Goal: Complete Application Form: Complete application form

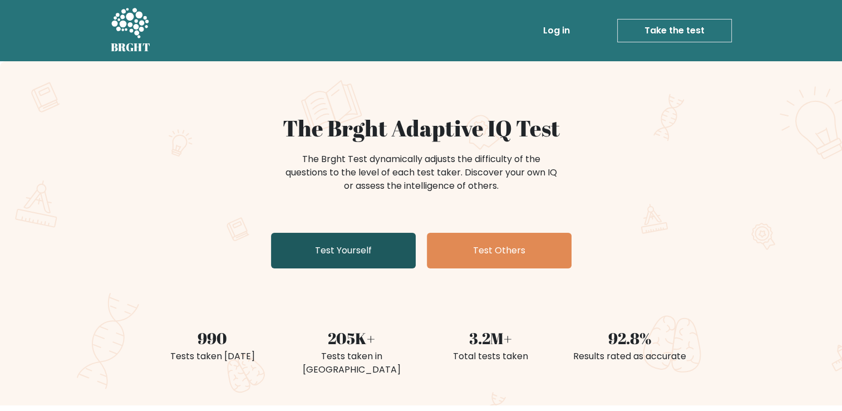
click at [351, 236] on link "Test Yourself" at bounding box center [343, 251] width 145 height 36
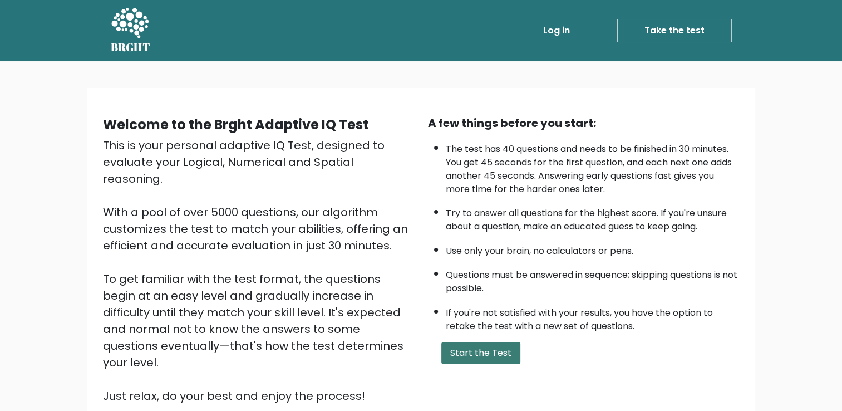
click at [475, 353] on button "Start the Test" at bounding box center [481, 353] width 79 height 22
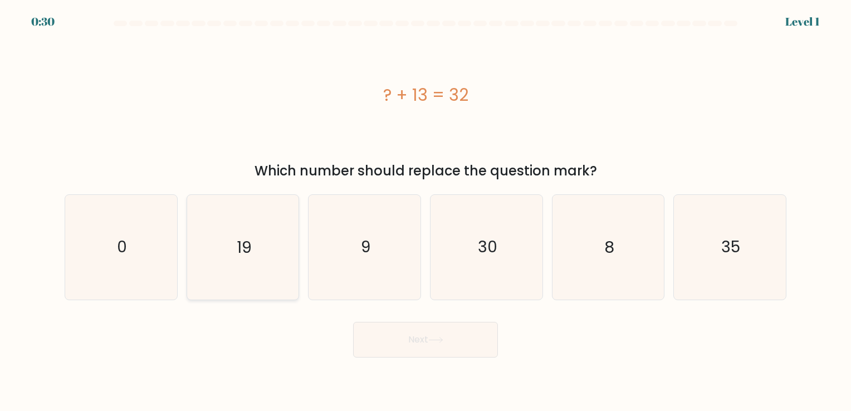
click at [251, 253] on icon "19" at bounding box center [242, 247] width 104 height 104
click at [425, 211] on input "b. 19" at bounding box center [425, 208] width 1 height 6
radio input "true"
click at [408, 342] on button "Next" at bounding box center [425, 340] width 145 height 36
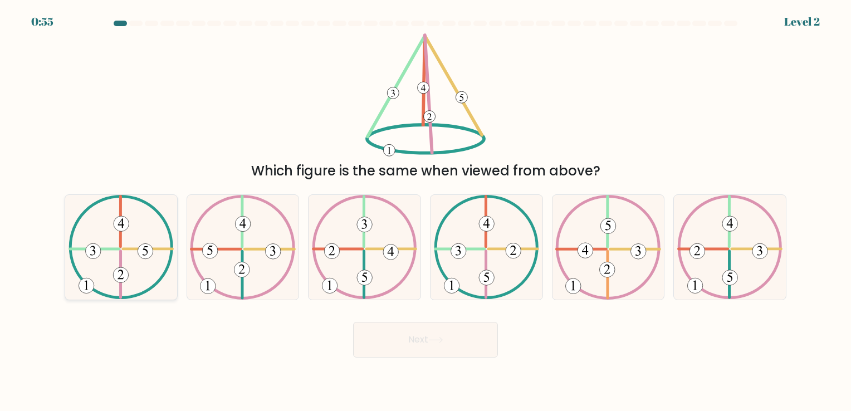
click at [136, 277] on icon at bounding box center [120, 247] width 105 height 104
click at [425, 211] on input "a." at bounding box center [425, 208] width 1 height 6
radio input "true"
click at [413, 347] on button "Next" at bounding box center [425, 340] width 145 height 36
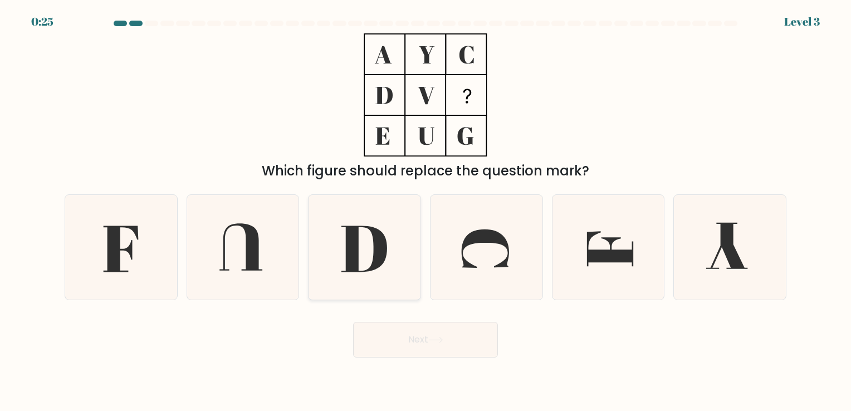
click at [387, 249] on icon at bounding box center [364, 249] width 46 height 46
click at [425, 211] on input "c." at bounding box center [425, 208] width 1 height 6
radio input "true"
click at [481, 343] on button "Next" at bounding box center [425, 340] width 145 height 36
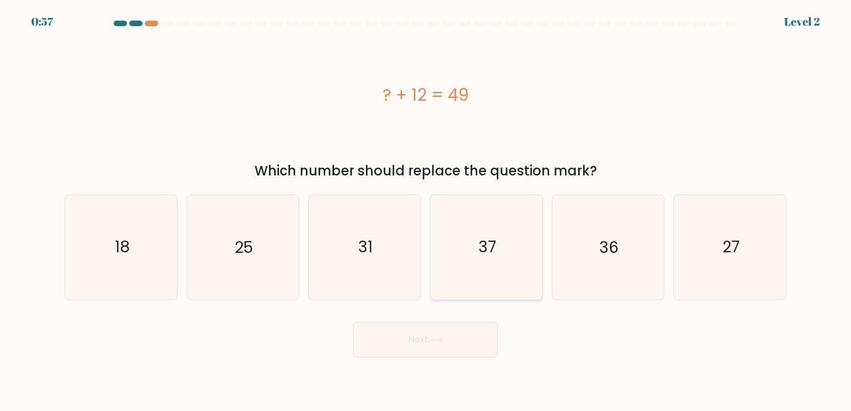
click at [443, 273] on icon "37" at bounding box center [486, 247] width 104 height 104
click at [426, 211] on input "d. 37" at bounding box center [425, 208] width 1 height 6
radio input "true"
click at [440, 336] on button "Next" at bounding box center [425, 340] width 145 height 36
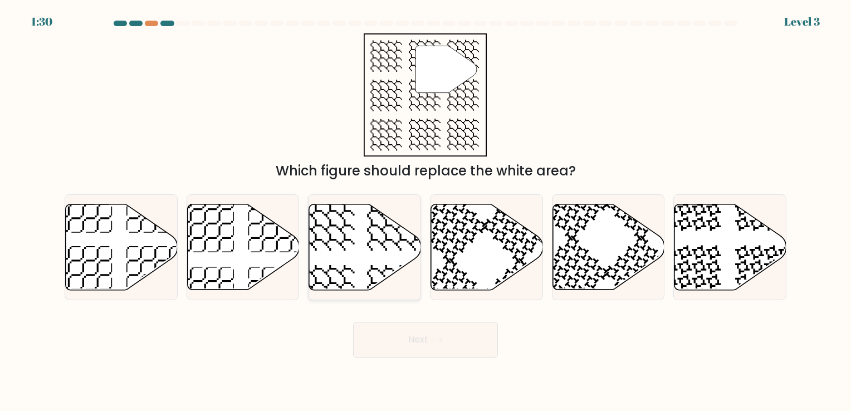
click at [355, 239] on icon at bounding box center [365, 247] width 112 height 86
click at [425, 211] on input "c." at bounding box center [425, 208] width 1 height 6
radio input "true"
click at [424, 344] on button "Next" at bounding box center [425, 340] width 145 height 36
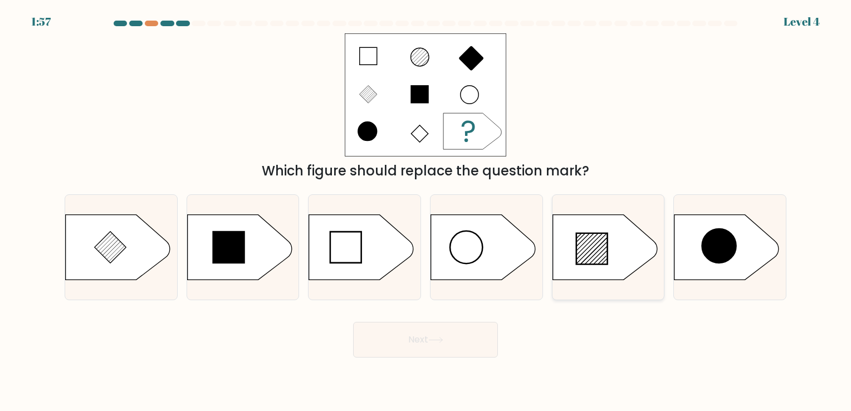
click at [596, 268] on icon at bounding box center [604, 246] width 105 height 65
click at [426, 211] on input "e." at bounding box center [425, 208] width 1 height 6
radio input "true"
click at [405, 342] on button "Next" at bounding box center [425, 340] width 145 height 36
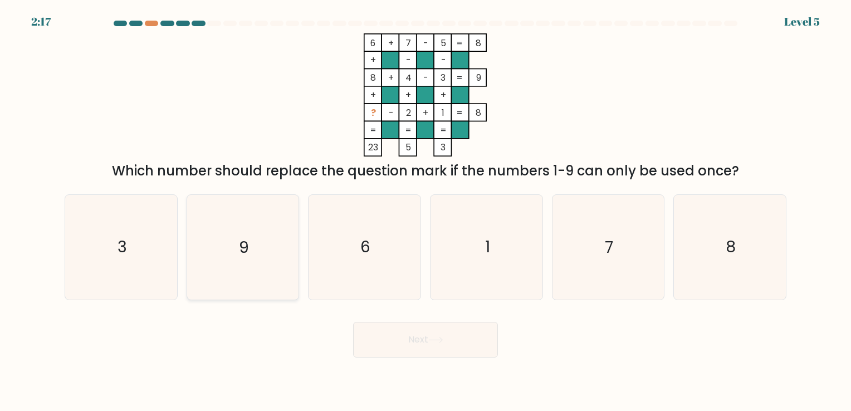
click at [276, 253] on icon "9" at bounding box center [242, 247] width 104 height 104
click at [425, 211] on input "b. 9" at bounding box center [425, 208] width 1 height 6
radio input "true"
click at [406, 355] on button "Next" at bounding box center [425, 340] width 145 height 36
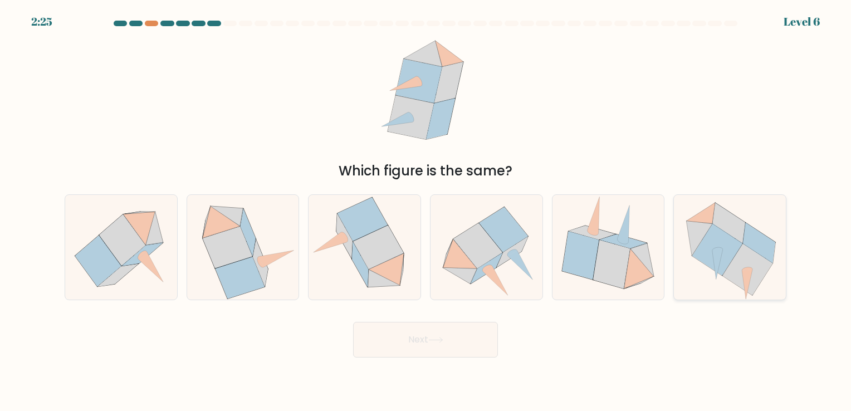
click at [731, 246] on icon at bounding box center [717, 250] width 50 height 52
click at [426, 211] on input "f." at bounding box center [425, 208] width 1 height 6
radio input "true"
click at [467, 339] on button "Next" at bounding box center [425, 340] width 145 height 36
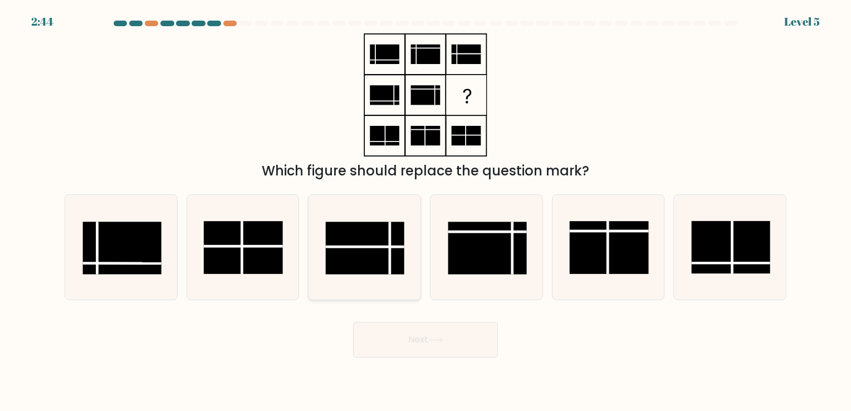
click at [367, 272] on rect at bounding box center [365, 248] width 79 height 52
click at [425, 211] on input "c." at bounding box center [425, 208] width 1 height 6
radio input "true"
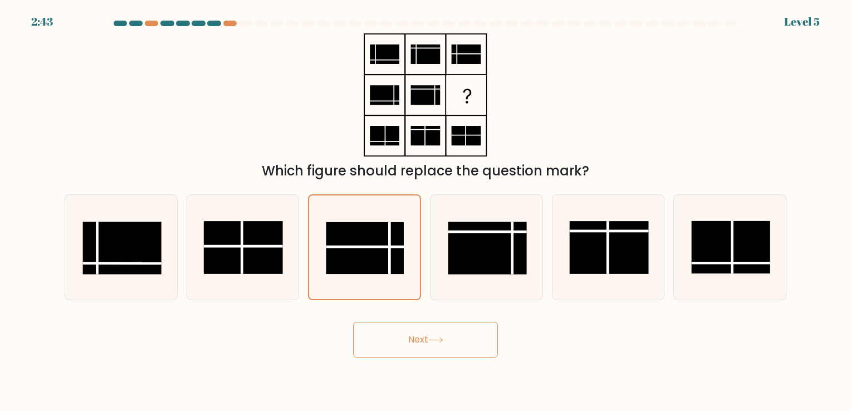
click at [455, 339] on button "Next" at bounding box center [425, 340] width 145 height 36
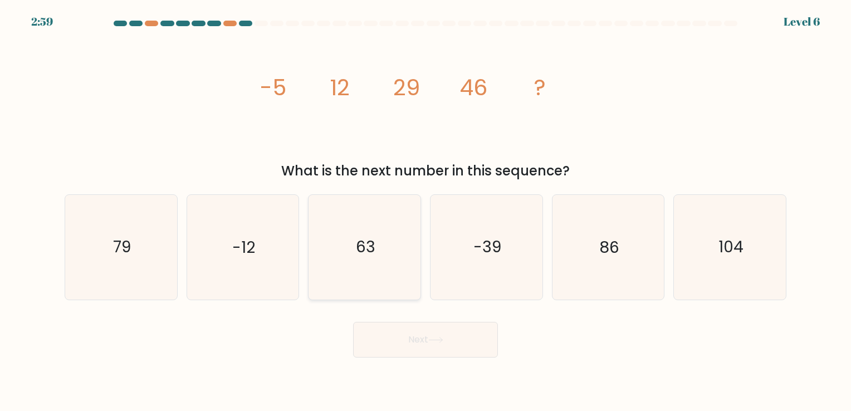
click at [349, 262] on icon "63" at bounding box center [364, 247] width 104 height 104
click at [425, 211] on input "c. 63" at bounding box center [425, 208] width 1 height 6
radio input "true"
click at [403, 336] on button "Next" at bounding box center [425, 340] width 145 height 36
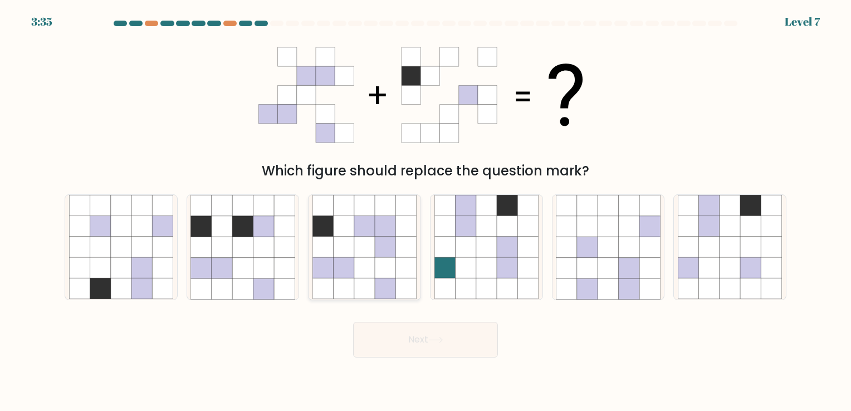
click at [374, 269] on icon at bounding box center [364, 268] width 21 height 21
click at [425, 211] on input "c." at bounding box center [425, 208] width 1 height 6
radio input "true"
click at [242, 262] on icon at bounding box center [242, 268] width 21 height 21
click at [425, 211] on input "b." at bounding box center [425, 208] width 1 height 6
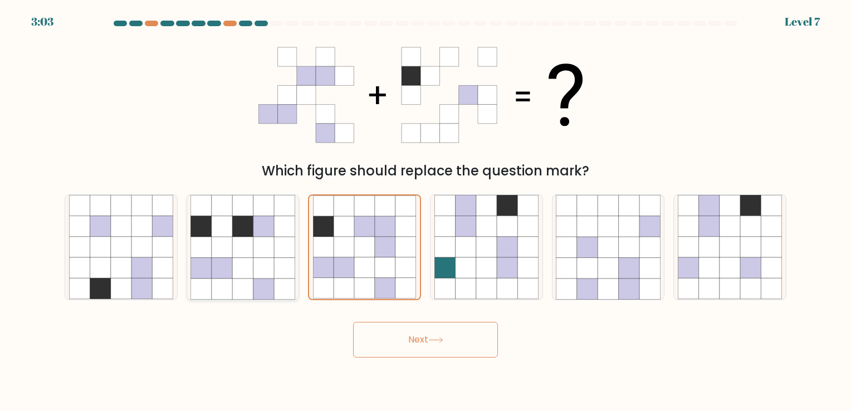
radio input "true"
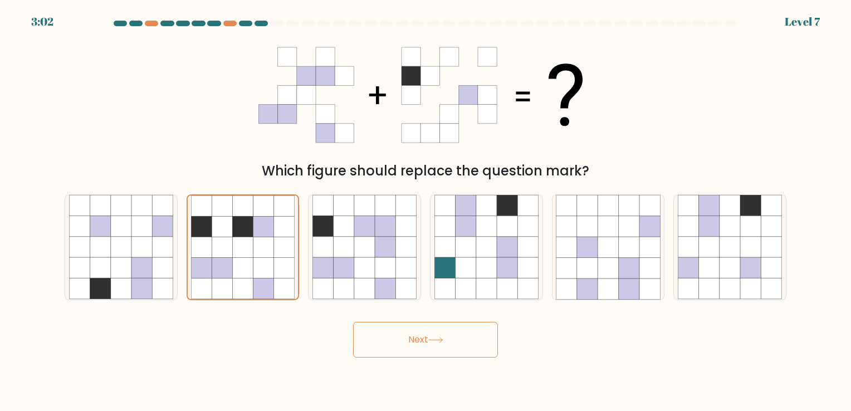
click at [431, 349] on button "Next" at bounding box center [425, 340] width 145 height 36
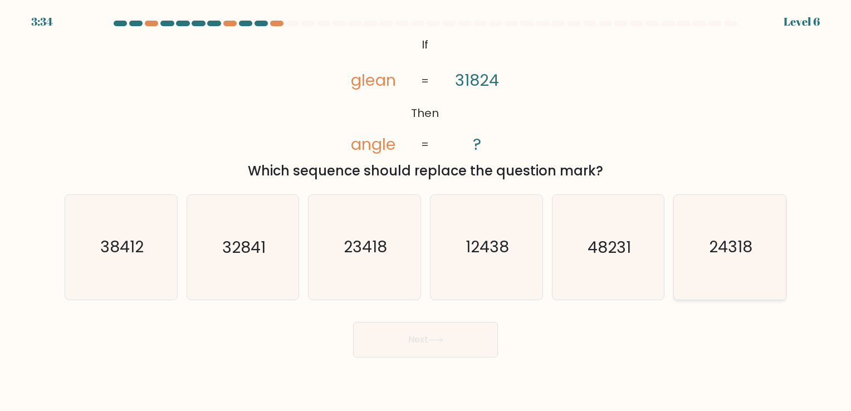
click at [693, 266] on icon "24318" at bounding box center [730, 247] width 104 height 104
click at [426, 211] on input "f. 24318" at bounding box center [425, 208] width 1 height 6
radio input "true"
click at [457, 342] on button "Next" at bounding box center [425, 340] width 145 height 36
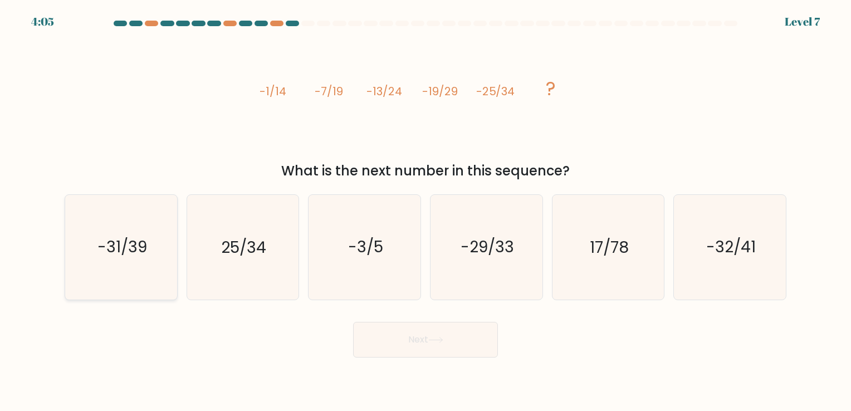
click at [103, 266] on icon "-31/39" at bounding box center [121, 247] width 104 height 104
click at [425, 211] on input "a. -31/39" at bounding box center [425, 208] width 1 height 6
radio input "true"
click at [422, 340] on button "Next" at bounding box center [425, 340] width 145 height 36
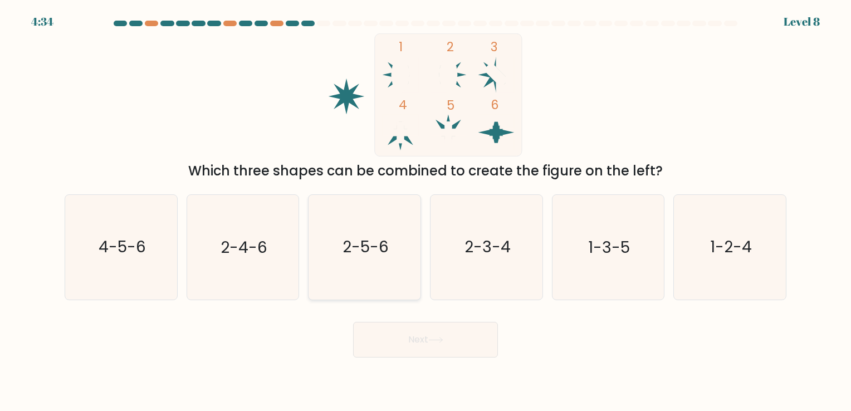
click at [393, 262] on icon "2-5-6" at bounding box center [364, 247] width 104 height 104
click at [425, 211] on input "c. 2-5-6" at bounding box center [425, 208] width 1 height 6
radio input "true"
click at [440, 342] on icon at bounding box center [435, 340] width 15 height 6
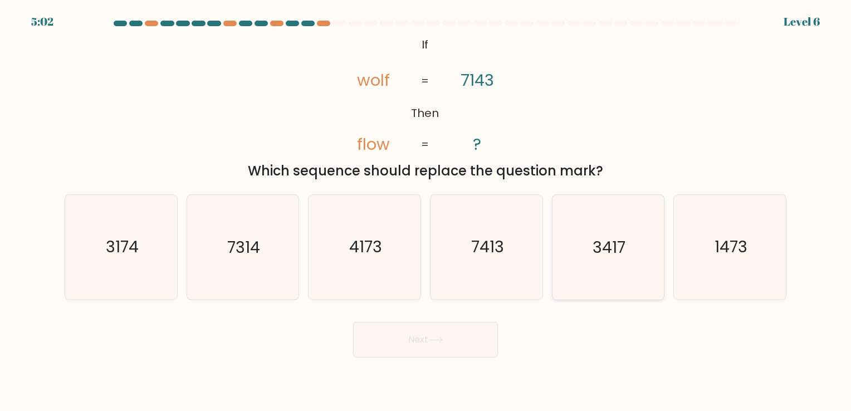
click at [616, 266] on icon "3417" at bounding box center [608, 247] width 104 height 104
click at [426, 211] on input "e. 3417" at bounding box center [425, 208] width 1 height 6
radio input "true"
click at [432, 333] on button "Next" at bounding box center [425, 340] width 145 height 36
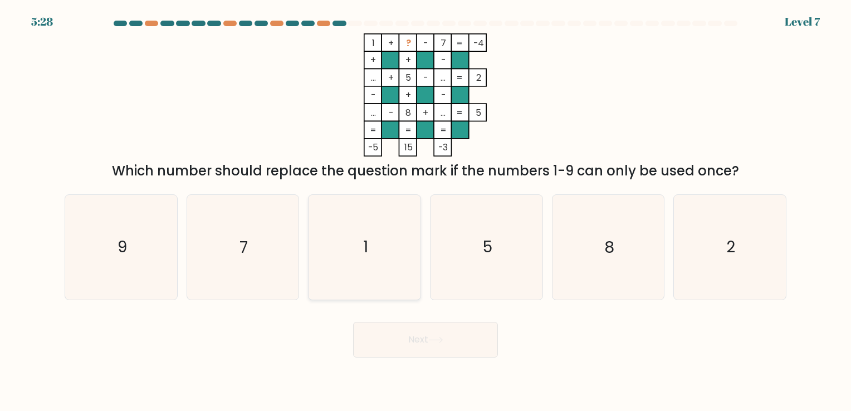
click at [396, 233] on icon "1" at bounding box center [364, 247] width 104 height 104
click at [425, 211] on input "c. 1" at bounding box center [425, 208] width 1 height 6
radio input "true"
click at [422, 327] on button "Next" at bounding box center [425, 340] width 145 height 36
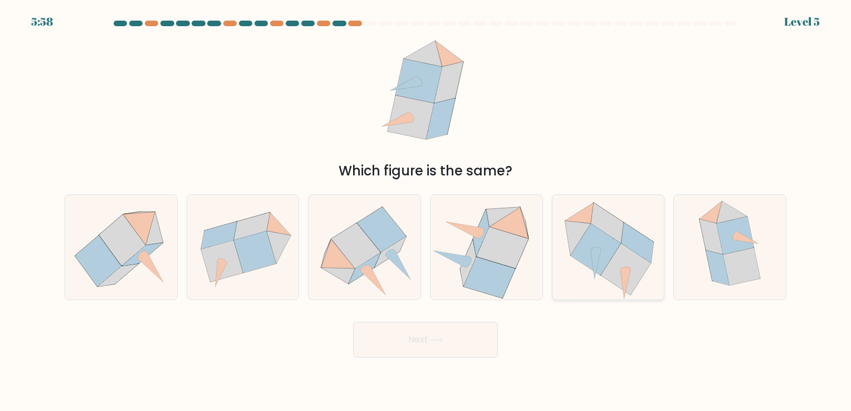
click at [602, 246] on icon at bounding box center [595, 250] width 50 height 52
click at [426, 211] on input "e." at bounding box center [425, 208] width 1 height 6
radio input "true"
click at [445, 345] on button "Next" at bounding box center [425, 340] width 145 height 36
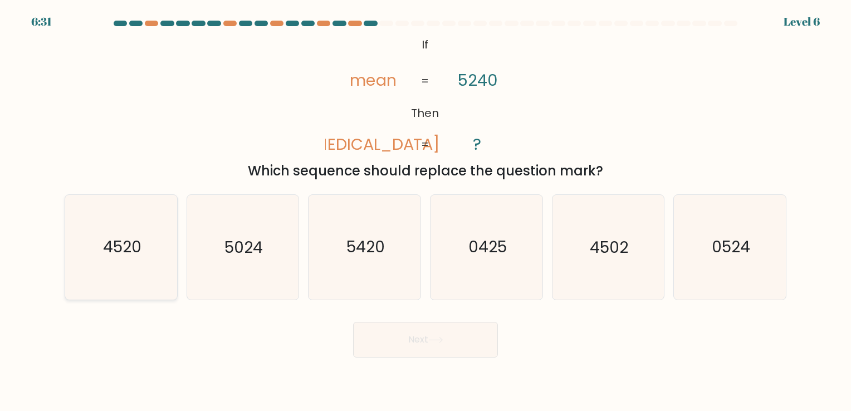
click at [111, 248] on text "4520" at bounding box center [122, 248] width 38 height 22
click at [425, 211] on input "a. 4520" at bounding box center [425, 208] width 1 height 6
radio input "true"
click at [385, 345] on button "Next" at bounding box center [425, 340] width 145 height 36
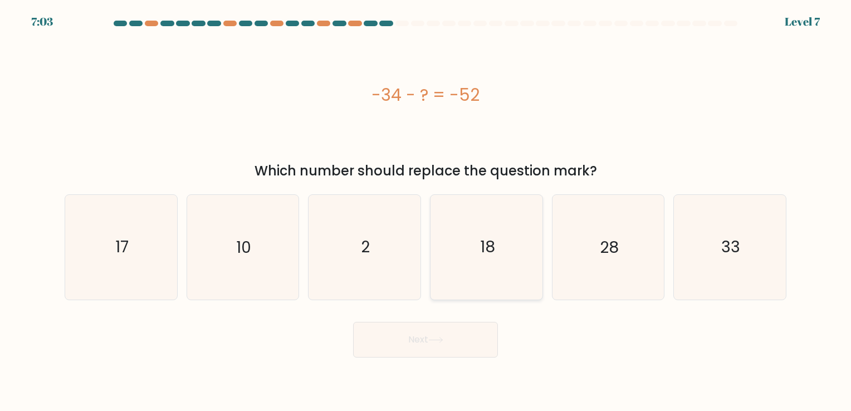
click at [495, 275] on icon "18" at bounding box center [486, 247] width 104 height 104
click at [426, 211] on input "d. 18" at bounding box center [425, 208] width 1 height 6
radio input "true"
click at [437, 347] on button "Next" at bounding box center [425, 340] width 145 height 36
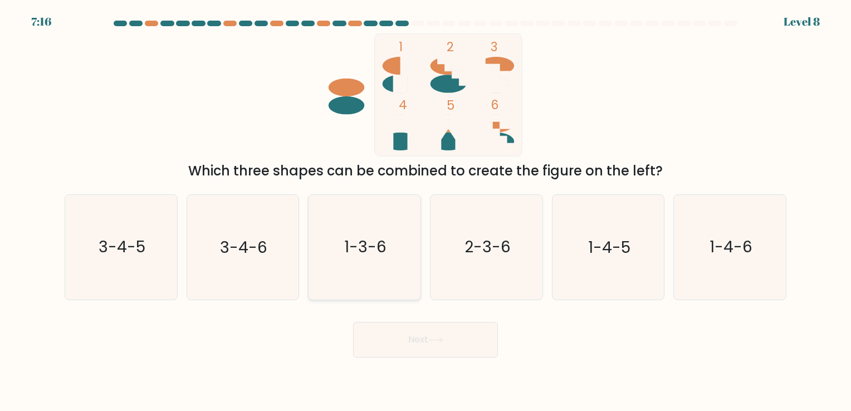
click at [360, 273] on icon "1-3-6" at bounding box center [364, 247] width 104 height 104
click at [425, 211] on input "c. 1-3-6" at bounding box center [425, 208] width 1 height 6
radio input "true"
click at [753, 269] on icon "1-4-6" at bounding box center [730, 247] width 104 height 104
click at [426, 211] on input "f. 1-4-6" at bounding box center [425, 208] width 1 height 6
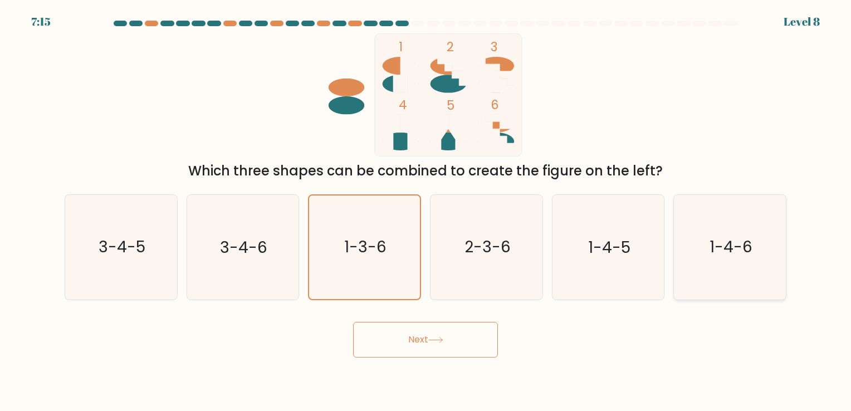
radio input "true"
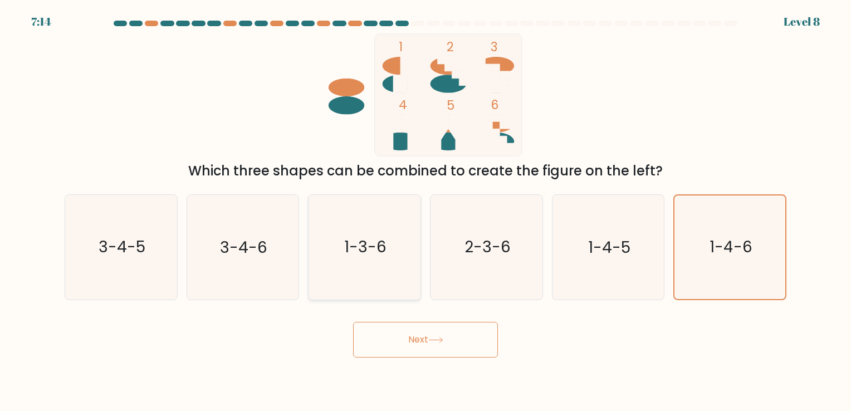
click at [371, 234] on icon "1-3-6" at bounding box center [364, 247] width 104 height 104
click at [425, 211] on input "c. 1-3-6" at bounding box center [425, 208] width 1 height 6
radio input "true"
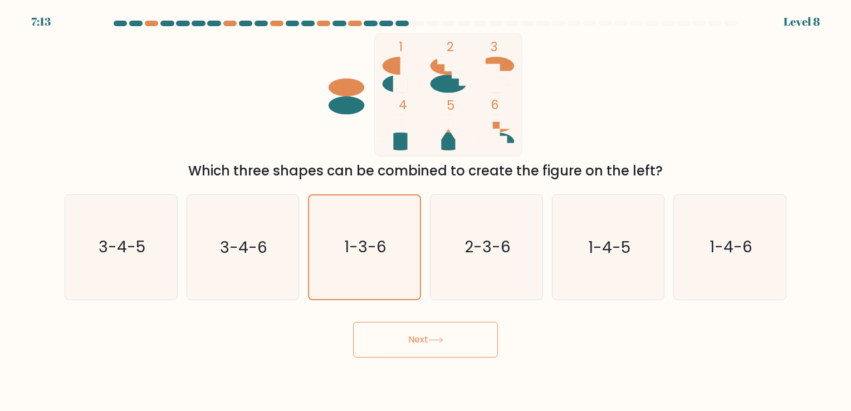
click at [405, 344] on button "Next" at bounding box center [425, 340] width 145 height 36
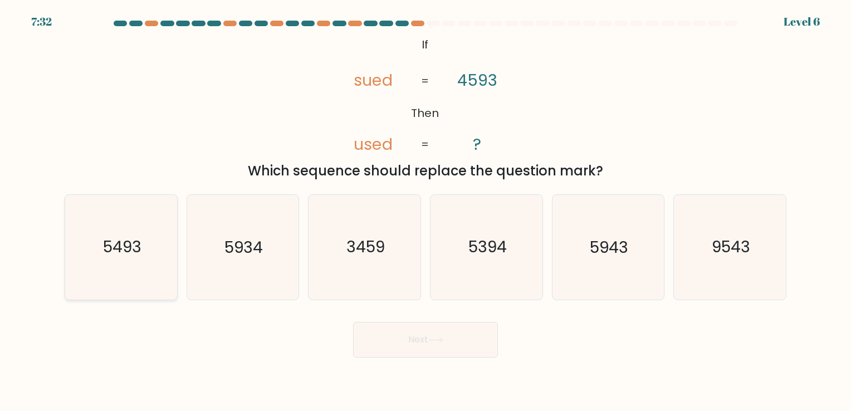
click at [142, 259] on icon "5493" at bounding box center [121, 247] width 104 height 104
click at [425, 211] on input "a. 5493" at bounding box center [425, 208] width 1 height 6
radio input "true"
click at [479, 360] on body "7:31 Level 6 If" at bounding box center [425, 205] width 851 height 411
click at [483, 350] on button "Next" at bounding box center [425, 340] width 145 height 36
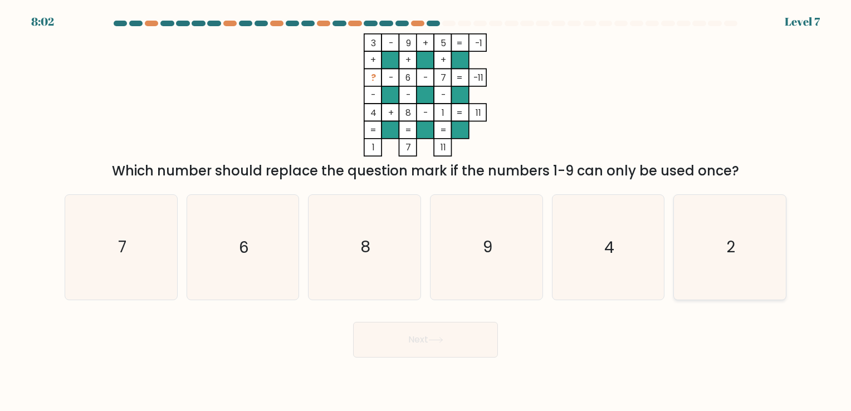
click at [697, 262] on icon "2" at bounding box center [730, 247] width 104 height 104
click at [426, 211] on input "f. 2" at bounding box center [425, 208] width 1 height 6
radio input "true"
click at [478, 339] on button "Next" at bounding box center [425, 340] width 145 height 36
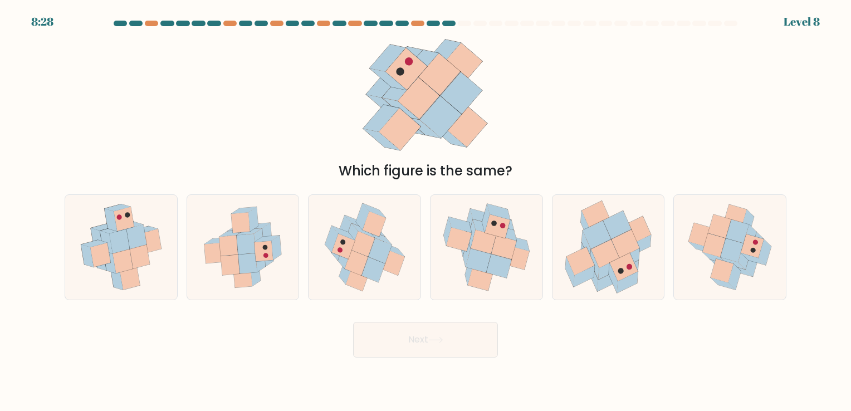
click at [457, 347] on button "Next" at bounding box center [425, 340] width 145 height 36
click at [569, 274] on icon at bounding box center [569, 272] width 9 height 30
click at [426, 211] on input "e." at bounding box center [425, 208] width 1 height 6
radio input "true"
click at [443, 332] on button "Next" at bounding box center [425, 340] width 145 height 36
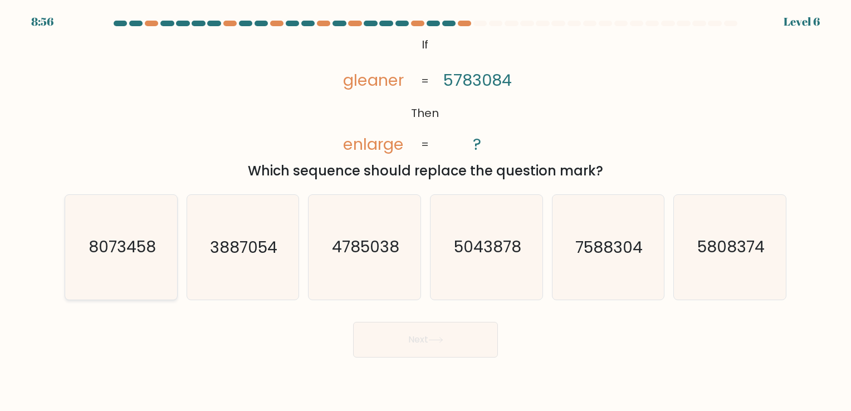
click at [120, 261] on icon "8073458" at bounding box center [121, 247] width 104 height 104
click at [425, 211] on input "a. 8073458" at bounding box center [425, 208] width 1 height 6
radio input "true"
click at [448, 347] on button "Next" at bounding box center [425, 340] width 145 height 36
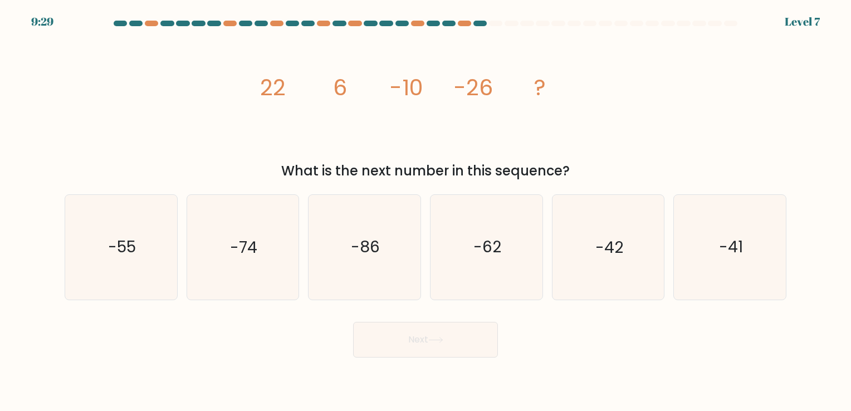
click at [670, 277] on div "f. -41" at bounding box center [730, 246] width 122 height 105
click at [646, 271] on icon "-42" at bounding box center [608, 247] width 104 height 104
click at [426, 211] on input "e. -42" at bounding box center [425, 208] width 1 height 6
radio input "true"
click at [419, 347] on button "Next" at bounding box center [425, 340] width 145 height 36
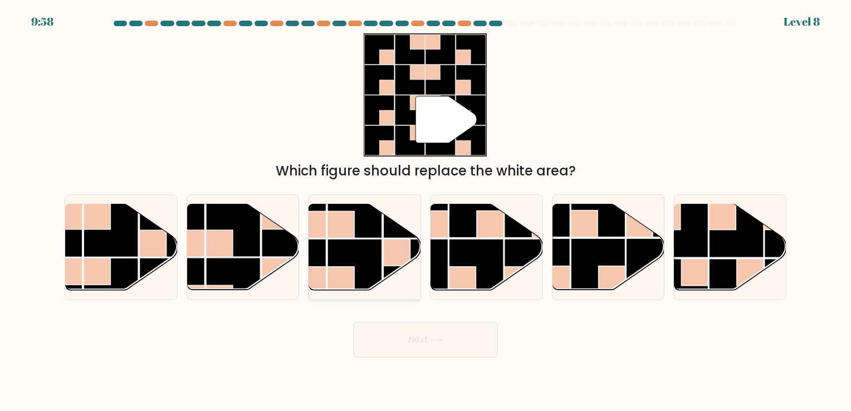
click at [378, 251] on rect at bounding box center [354, 266] width 55 height 55
click at [425, 211] on input "c." at bounding box center [425, 208] width 1 height 6
radio input "true"
click at [409, 337] on button "Next" at bounding box center [425, 340] width 145 height 36
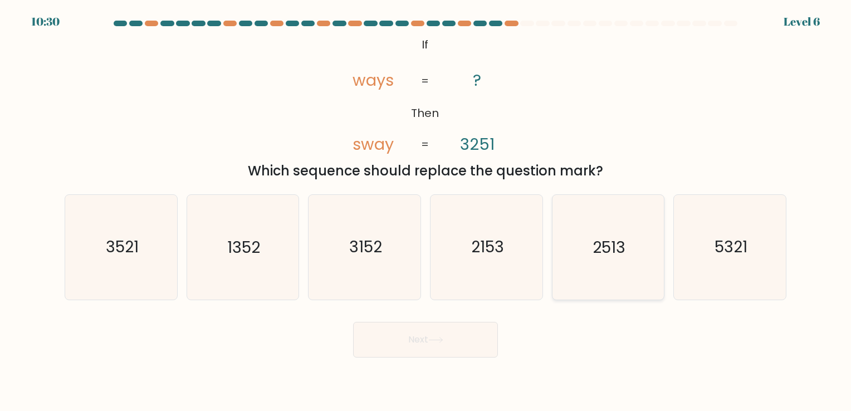
click at [595, 262] on icon "2513" at bounding box center [608, 247] width 104 height 104
click at [426, 211] on input "e. 2513" at bounding box center [425, 208] width 1 height 6
radio input "true"
click at [467, 336] on button "Next" at bounding box center [425, 340] width 145 height 36
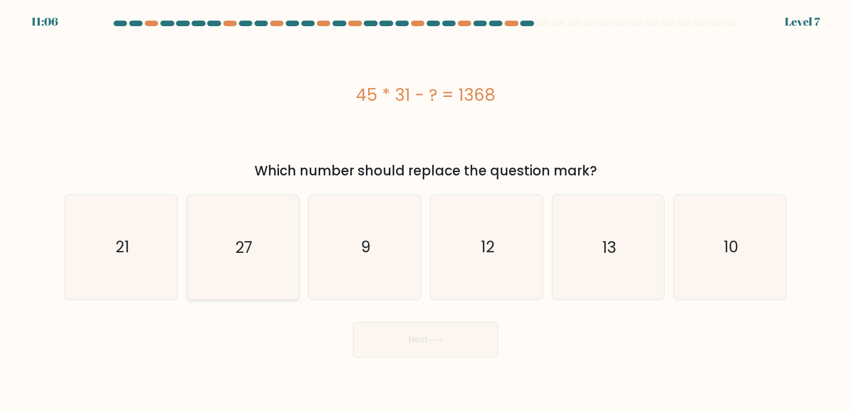
click at [228, 258] on icon "27" at bounding box center [242, 247] width 104 height 104
click at [425, 211] on input "b. 27" at bounding box center [425, 208] width 1 height 6
radio input "true"
click at [444, 346] on button "Next" at bounding box center [425, 340] width 145 height 36
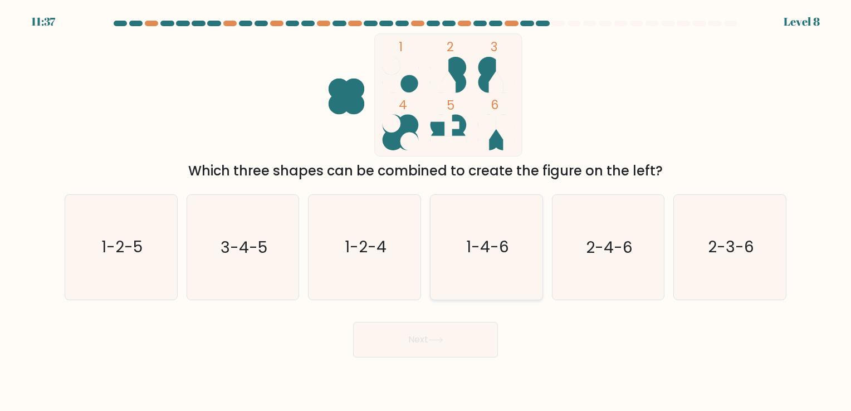
click at [503, 272] on icon "1-4-6" at bounding box center [486, 247] width 104 height 104
click at [426, 211] on input "d. 1-4-6" at bounding box center [425, 208] width 1 height 6
radio input "true"
click at [468, 345] on button "Next" at bounding box center [425, 340] width 145 height 36
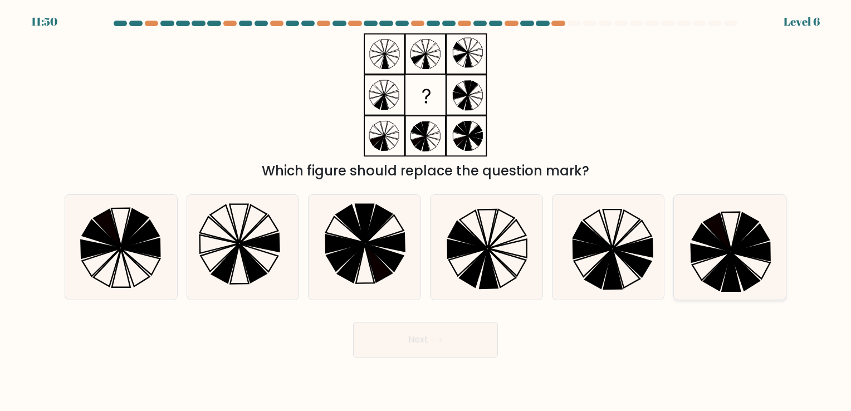
click at [740, 254] on icon at bounding box center [750, 252] width 39 height 18
click at [426, 211] on input "f." at bounding box center [425, 208] width 1 height 6
radio input "true"
click at [461, 337] on button "Next" at bounding box center [425, 340] width 145 height 36
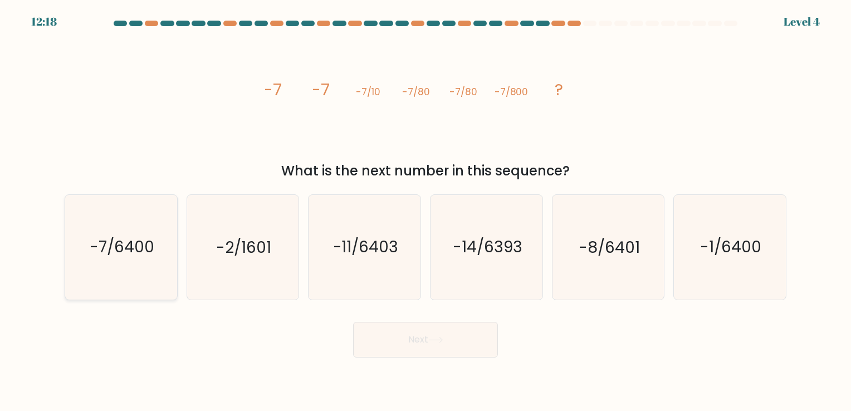
click at [149, 249] on text "-7/6400" at bounding box center [122, 248] width 65 height 22
click at [174, 278] on div "-7/6400" at bounding box center [121, 246] width 113 height 105
click at [425, 211] on input "a. -7/6400" at bounding box center [425, 208] width 1 height 6
radio input "true"
click at [423, 340] on button "Next" at bounding box center [425, 340] width 145 height 36
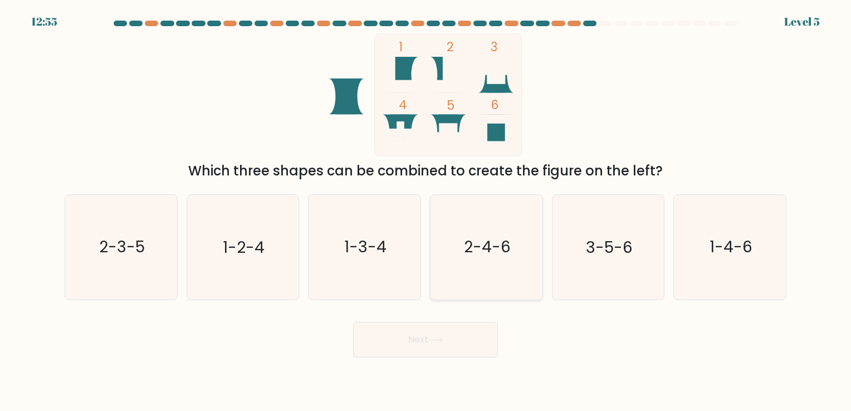
click at [486, 249] on text "2-4-6" at bounding box center [487, 248] width 47 height 22
click at [426, 211] on input "d. 2-4-6" at bounding box center [425, 208] width 1 height 6
radio input "true"
click at [733, 272] on icon "1-4-6" at bounding box center [730, 247] width 104 height 104
click at [426, 211] on input "f. 1-4-6" at bounding box center [425, 208] width 1 height 6
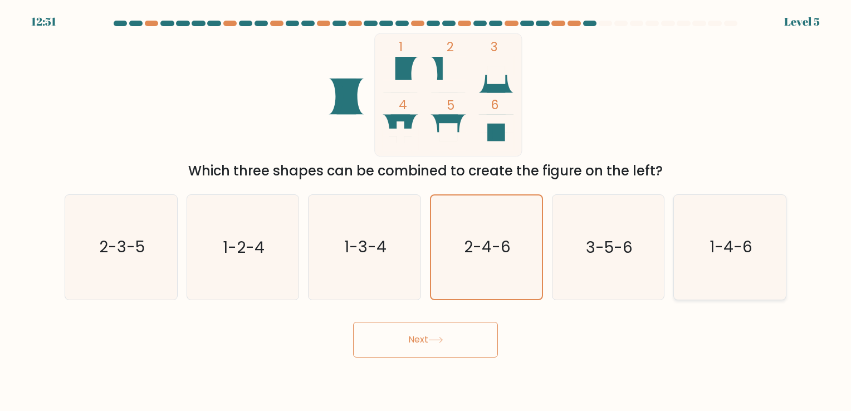
radio input "true"
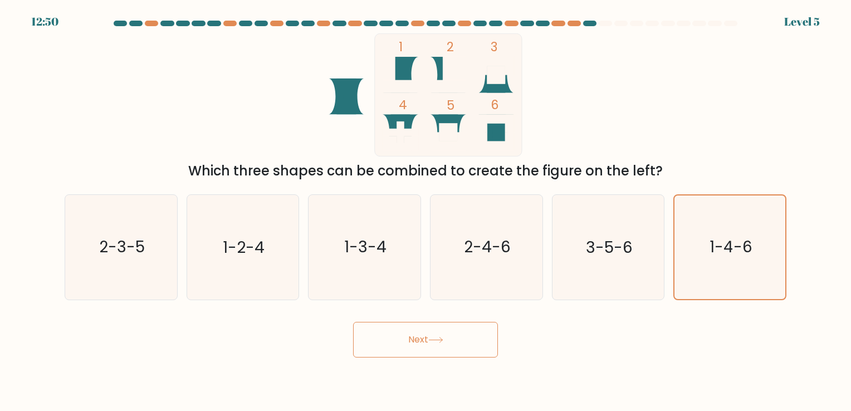
click at [435, 340] on icon at bounding box center [435, 340] width 15 height 6
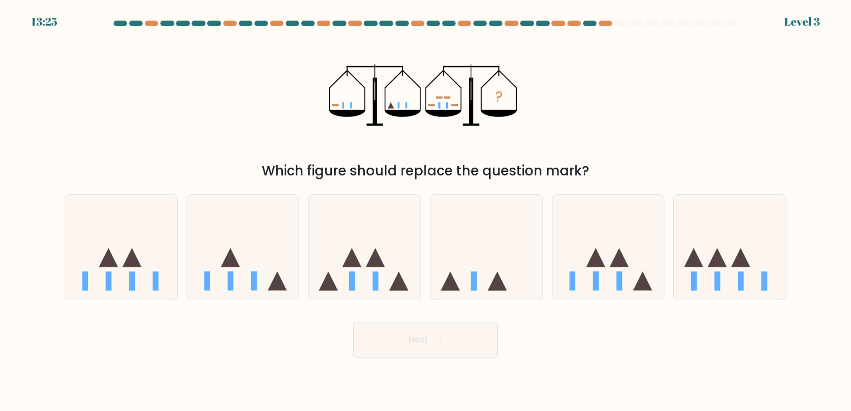
drag, startPoint x: 212, startPoint y: 251, endPoint x: 295, endPoint y: 300, distance: 96.8
click at [216, 253] on icon at bounding box center [243, 247] width 112 height 92
click at [425, 211] on input "b." at bounding box center [425, 208] width 1 height 6
radio input "true"
click at [429, 347] on button "Next" at bounding box center [425, 340] width 145 height 36
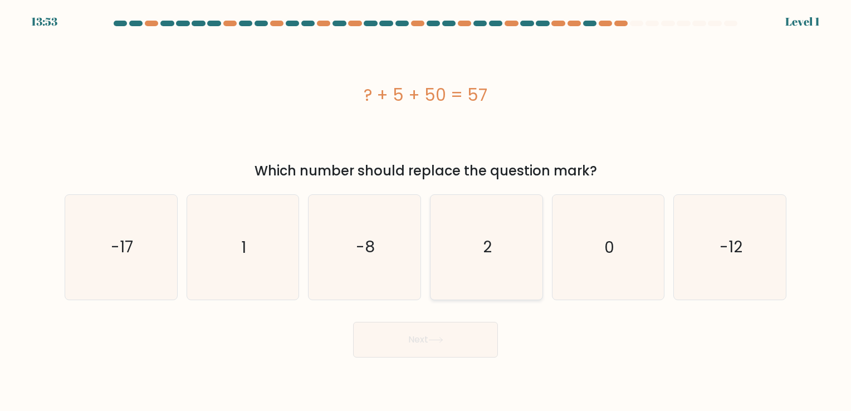
click at [481, 259] on icon "2" at bounding box center [486, 247] width 104 height 104
click at [426, 211] on input "d. 2" at bounding box center [425, 208] width 1 height 6
radio input "true"
click at [434, 349] on button "Next" at bounding box center [425, 340] width 145 height 36
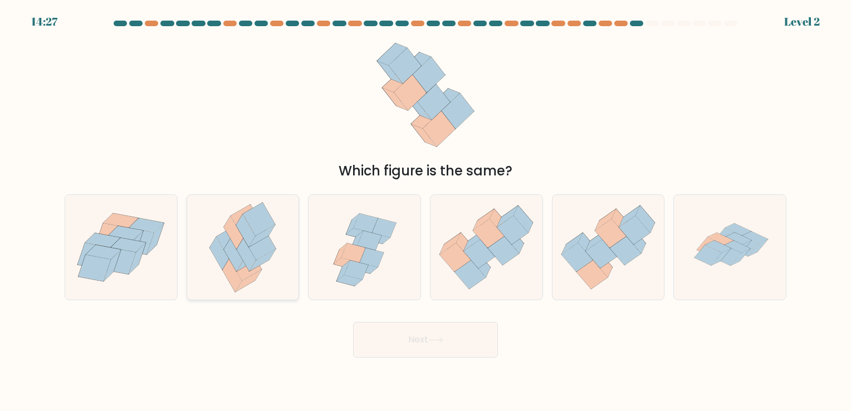
drag, startPoint x: 223, startPoint y: 267, endPoint x: 257, endPoint y: 281, distance: 37.0
click at [223, 267] on icon at bounding box center [219, 253] width 19 height 33
click at [425, 211] on input "b." at bounding box center [425, 208] width 1 height 6
radio input "true"
click at [379, 334] on button "Next" at bounding box center [425, 340] width 145 height 36
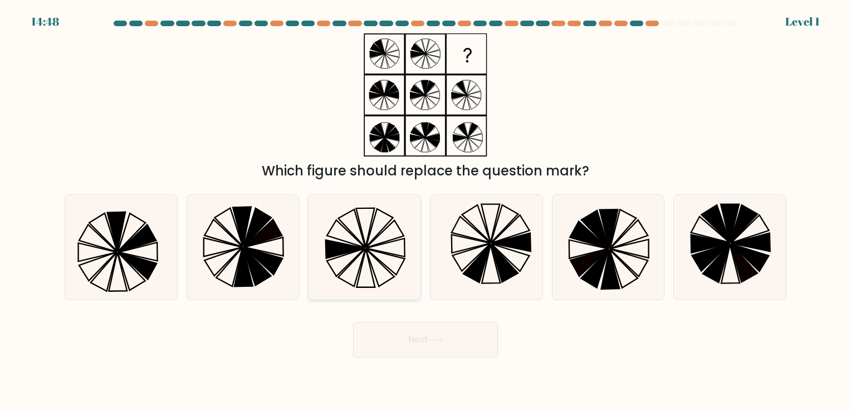
click at [371, 241] on icon at bounding box center [379, 228] width 27 height 38
click at [425, 211] on input "c." at bounding box center [425, 208] width 1 height 6
radio input "true"
click at [409, 343] on button "Next" at bounding box center [425, 340] width 145 height 36
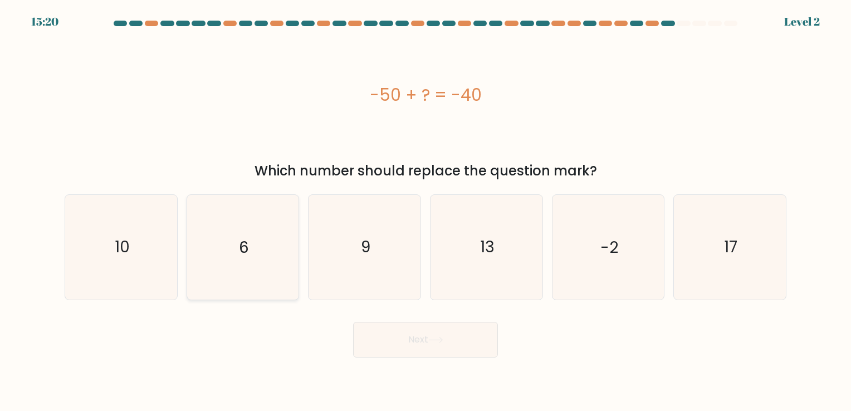
drag, startPoint x: 153, startPoint y: 258, endPoint x: 213, endPoint y: 281, distance: 64.5
click at [153, 258] on icon "10" at bounding box center [121, 247] width 104 height 104
click at [425, 211] on input "a. 10" at bounding box center [425, 208] width 1 height 6
radio input "true"
click at [403, 342] on button "Next" at bounding box center [425, 340] width 145 height 36
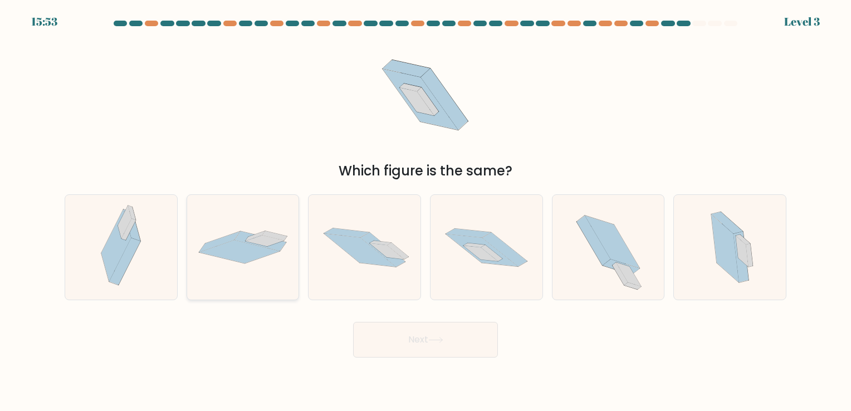
click at [268, 245] on icon at bounding box center [265, 240] width 39 height 11
click at [425, 211] on input "b." at bounding box center [425, 208] width 1 height 6
radio input "true"
click at [477, 337] on button "Next" at bounding box center [425, 340] width 145 height 36
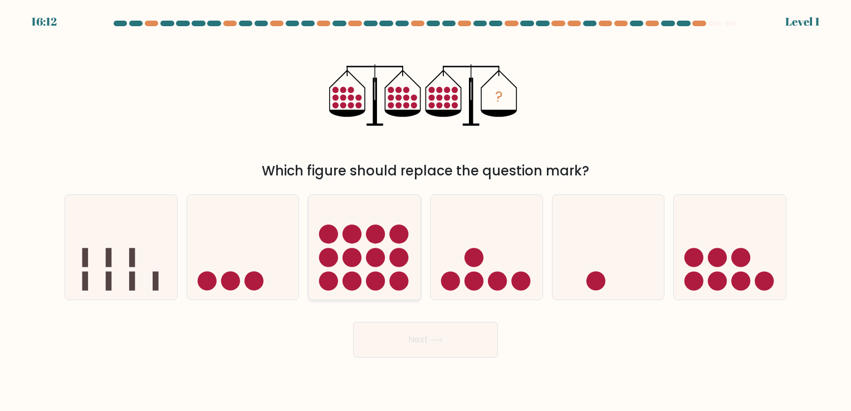
click at [374, 257] on circle at bounding box center [375, 257] width 19 height 19
click at [425, 211] on input "c." at bounding box center [425, 208] width 1 height 6
radio input "true"
click at [466, 350] on button "Next" at bounding box center [425, 340] width 145 height 36
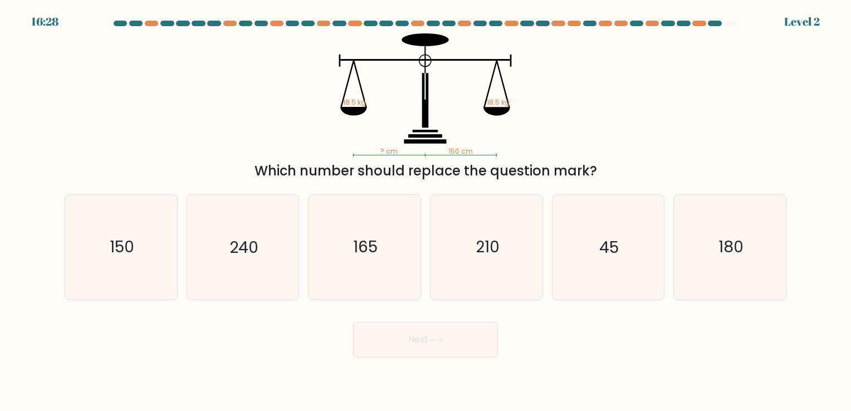
click at [493, 111] on icon at bounding box center [497, 111] width 27 height 8
click at [497, 268] on icon "210" at bounding box center [486, 247] width 104 height 104
click at [426, 211] on input "d. 210" at bounding box center [425, 208] width 1 height 6
radio input "true"
click at [251, 259] on icon "240" at bounding box center [242, 247] width 104 height 104
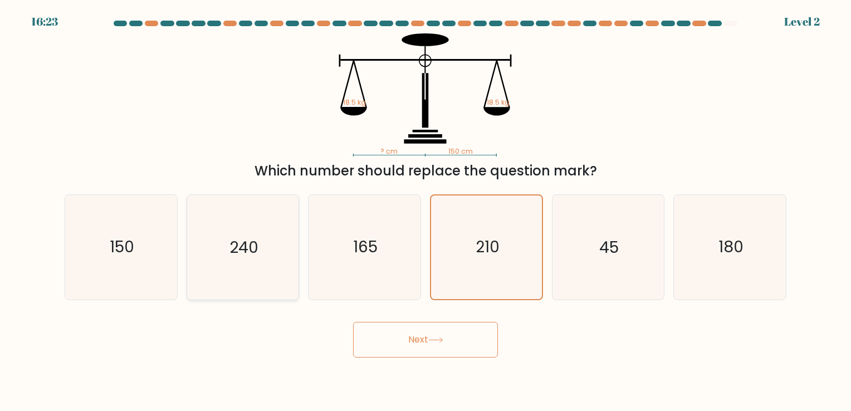
click at [425, 211] on input "b. 240" at bounding box center [425, 208] width 1 height 6
radio input "true"
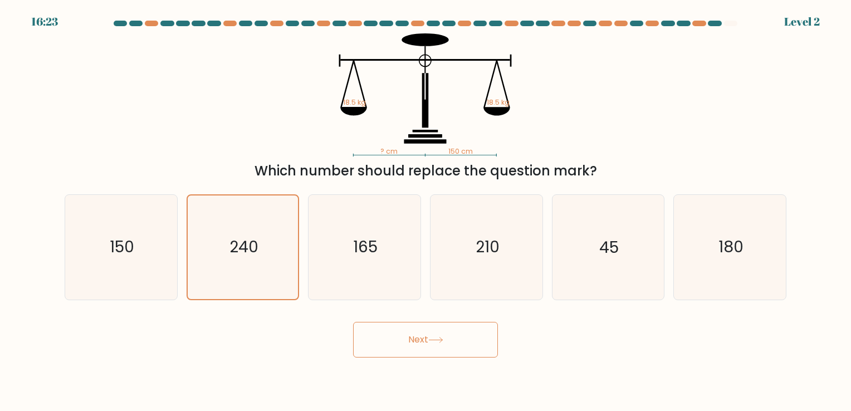
click at [437, 347] on button "Next" at bounding box center [425, 340] width 145 height 36
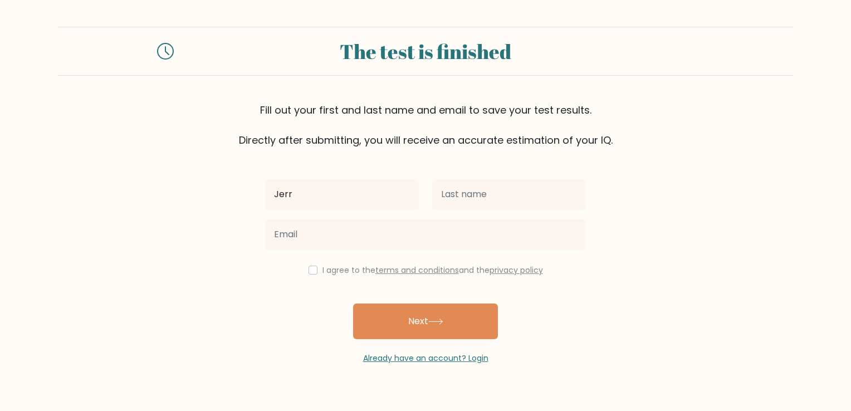
type input "Jerrelen"
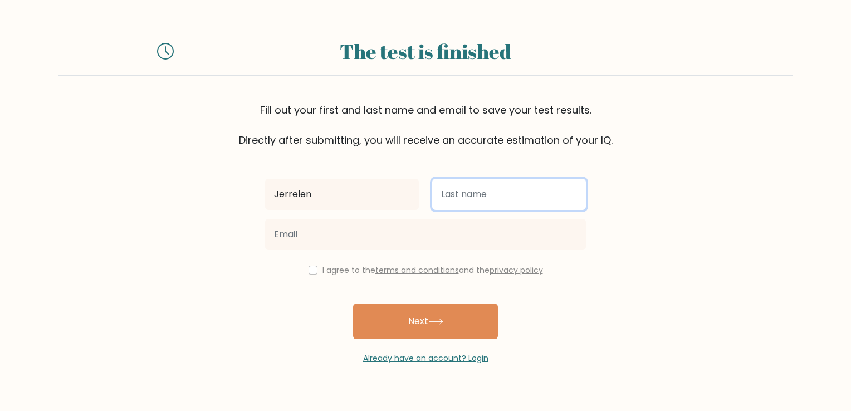
click at [477, 206] on input "text" at bounding box center [509, 194] width 154 height 31
type input "Vazquez"
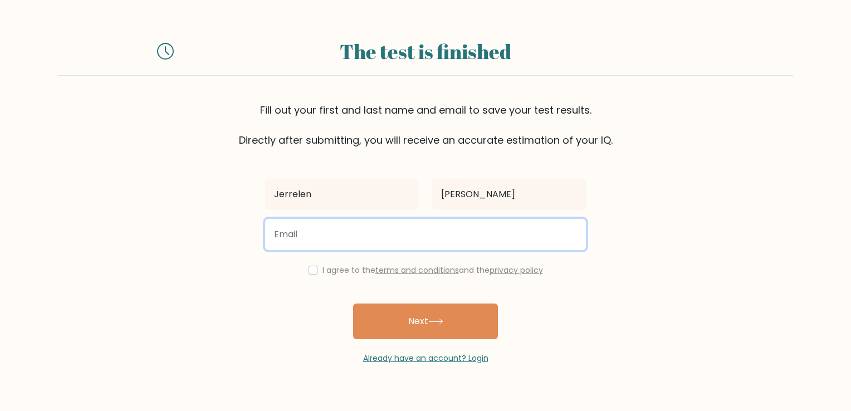
click at [402, 238] on input "email" at bounding box center [425, 234] width 321 height 31
type input "tanatojerrel@gmail.com"
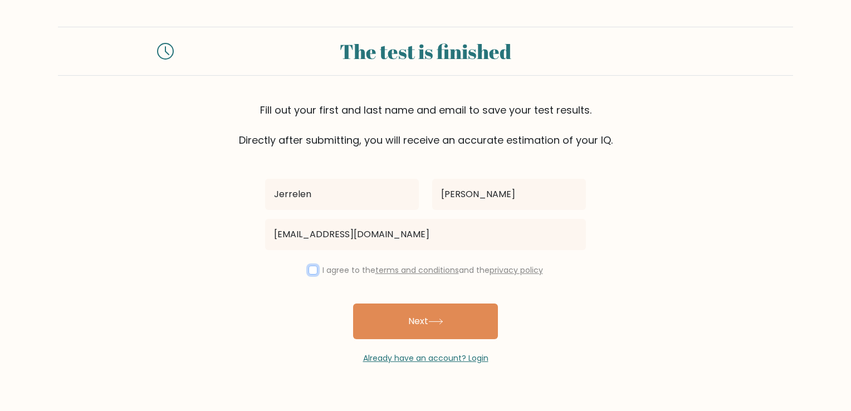
click at [312, 271] on input "checkbox" at bounding box center [312, 270] width 9 height 9
checkbox input "true"
click at [400, 327] on button "Next" at bounding box center [425, 321] width 145 height 36
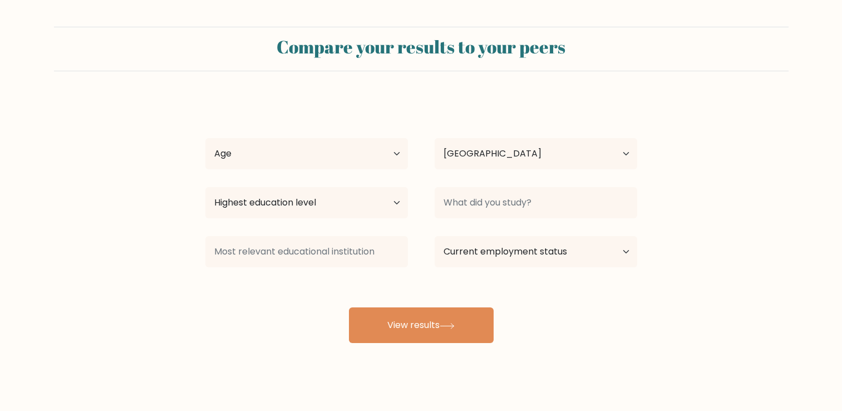
select select "PH"
click at [343, 147] on select "Age Under [DEMOGRAPHIC_DATA] [DEMOGRAPHIC_DATA] [DEMOGRAPHIC_DATA] [DEMOGRAPHIC…" at bounding box center [306, 153] width 203 height 31
select select "25_34"
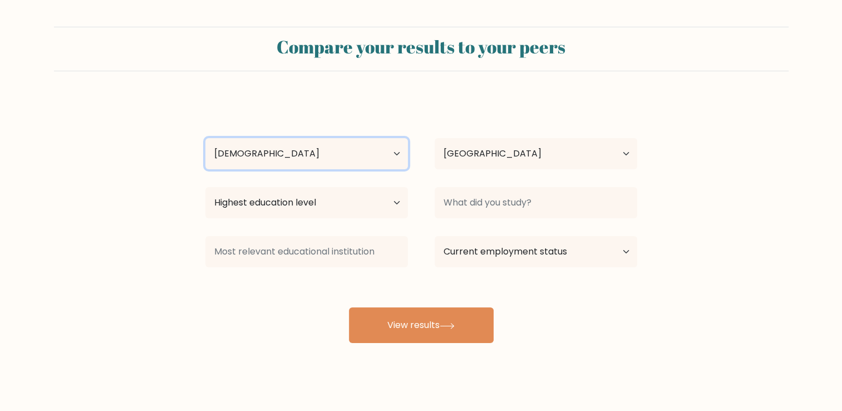
click at [205, 138] on select "Age Under 18 years old 18-24 years old 25-34 years old 35-44 years old 45-54 ye…" at bounding box center [306, 153] width 203 height 31
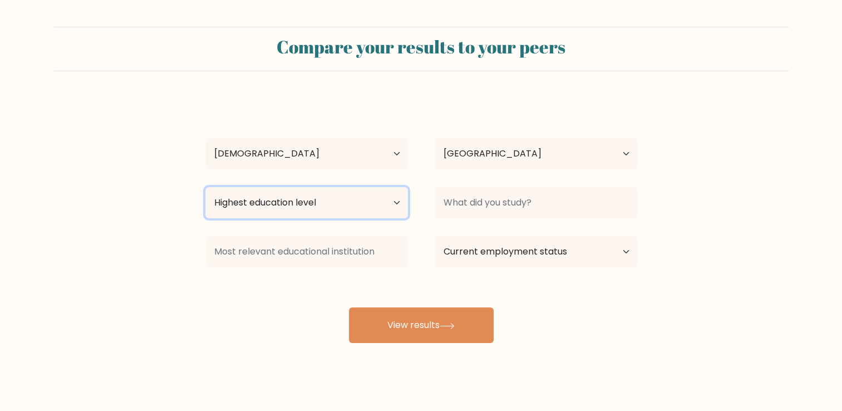
click at [334, 210] on select "Highest education level No schooling Primary Lower Secondary Upper Secondary Oc…" at bounding box center [306, 202] width 203 height 31
click at [71, 222] on form "Compare your results to your peers Jerrelen Vazquez Age Under 18 years old 18-2…" at bounding box center [421, 185] width 842 height 316
click at [350, 205] on select "Highest education level No schooling Primary Lower Secondary Upper Secondary Oc…" at bounding box center [306, 202] width 203 height 31
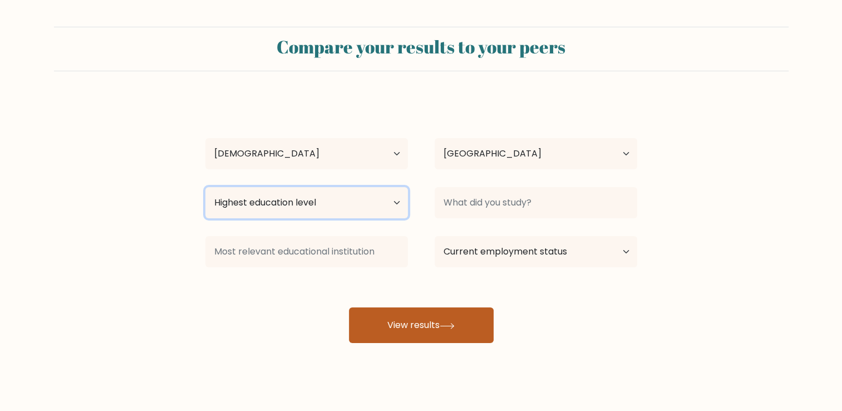
select select "upper_secondary"
click at [205, 187] on select "Highest education level No schooling Primary Lower Secondary Upper Secondary Oc…" at bounding box center [306, 202] width 203 height 31
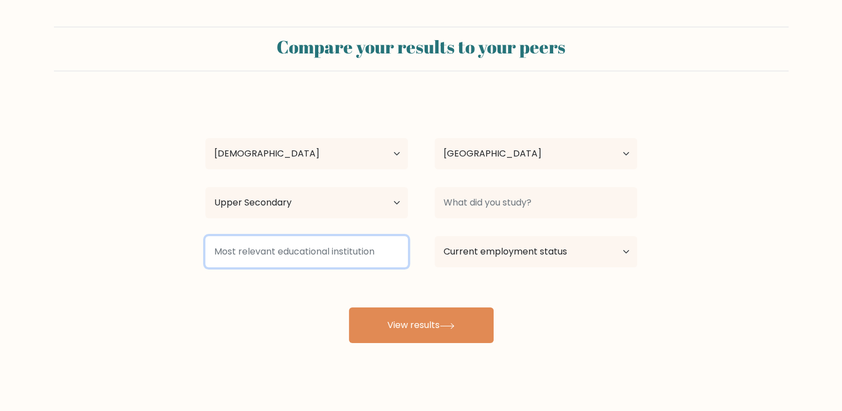
click at [365, 250] on input at bounding box center [306, 251] width 203 height 31
drag, startPoint x: 215, startPoint y: 251, endPoint x: 340, endPoint y: 252, distance: 124.7
click at [340, 252] on input at bounding box center [306, 251] width 203 height 31
click at [349, 253] on input at bounding box center [306, 251] width 203 height 31
type input "Teletech"
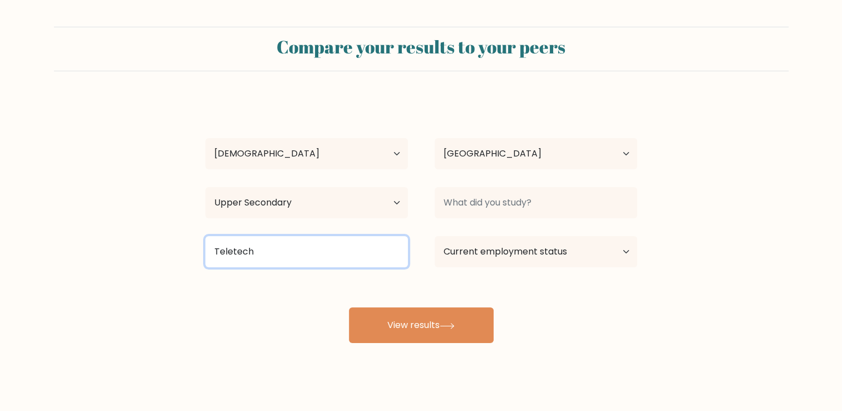
click at [292, 265] on input "Teletech" at bounding box center [306, 251] width 203 height 31
click at [290, 264] on input "Teletech" at bounding box center [306, 251] width 203 height 31
click at [243, 251] on input "Teletech" at bounding box center [306, 251] width 203 height 31
click at [242, 251] on input "Teletech" at bounding box center [306, 251] width 203 height 31
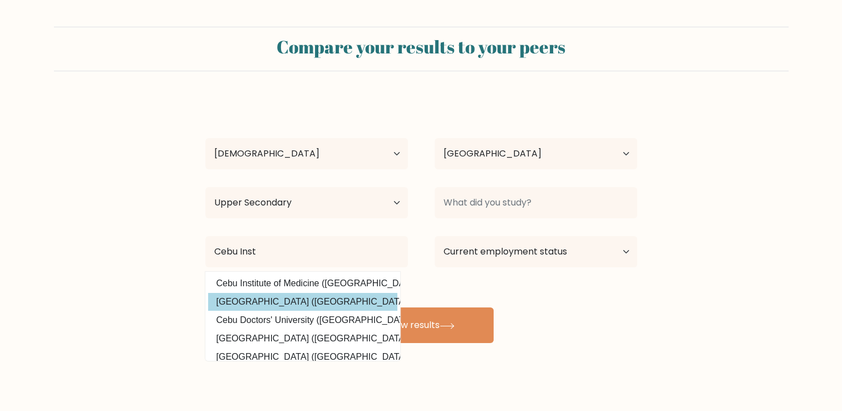
click at [290, 302] on option "Cebu Institute of Technology (Philippines)" at bounding box center [302, 302] width 189 height 18
type input "[GEOGRAPHIC_DATA]"
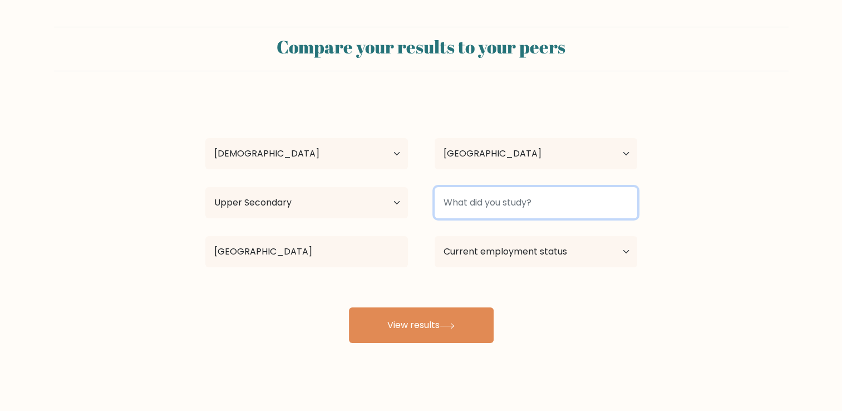
click at [517, 191] on input at bounding box center [536, 202] width 203 height 31
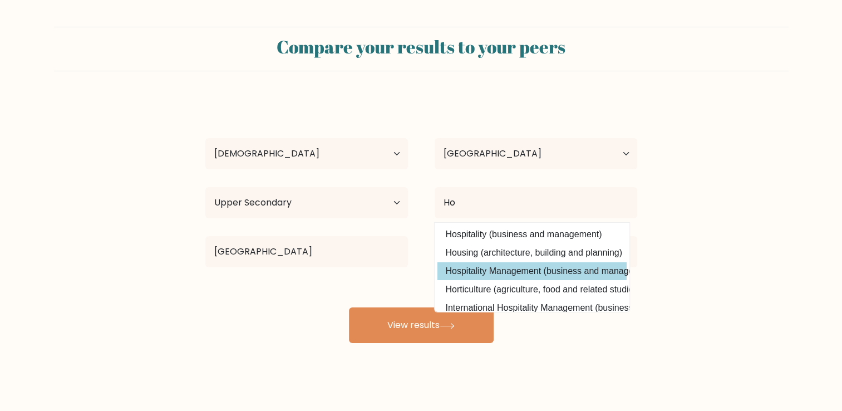
click at [565, 273] on option "Hospitality Management (business and management)" at bounding box center [532, 271] width 189 height 18
type input "Hospitality Management"
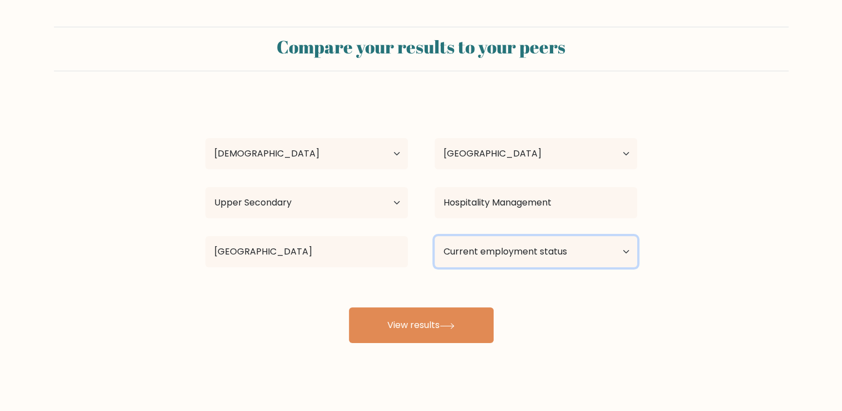
click at [528, 256] on select "Current employment status Employed Student Retired Other / prefer not to answer" at bounding box center [536, 251] width 203 height 31
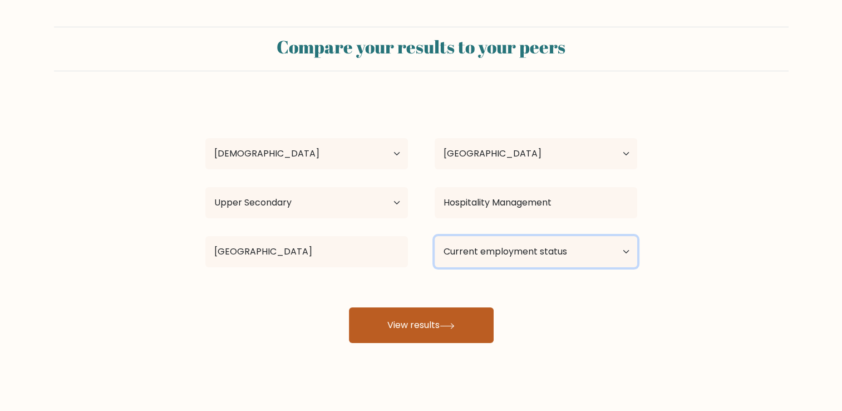
select select "other"
click at [435, 236] on select "Current employment status Employed Student Retired Other / prefer not to answer" at bounding box center [536, 251] width 203 height 31
click at [478, 332] on button "View results" at bounding box center [421, 325] width 145 height 36
